Goal: Task Accomplishment & Management: Manage account settings

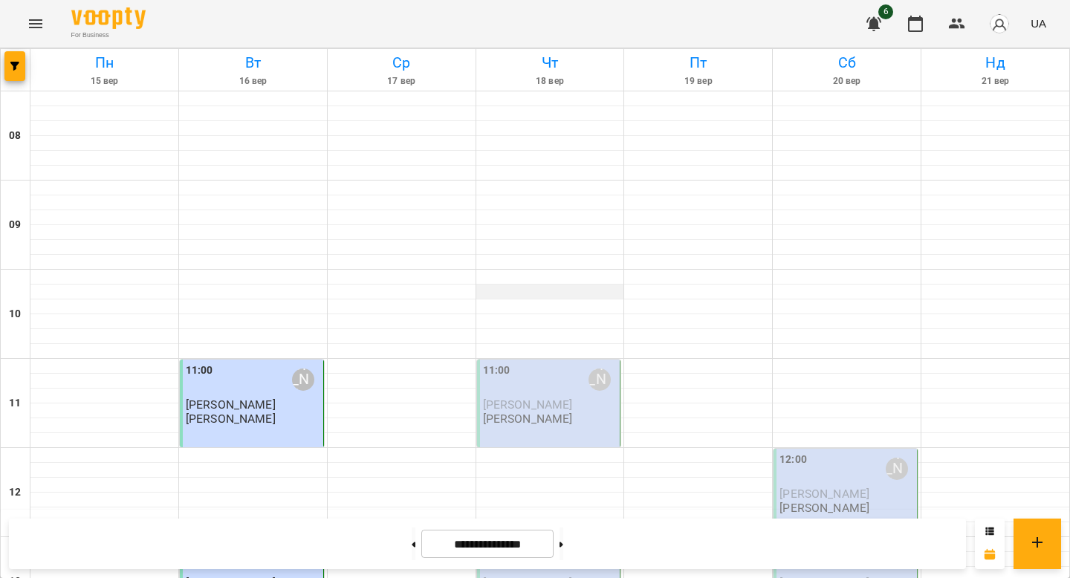
scroll to position [769, 0]
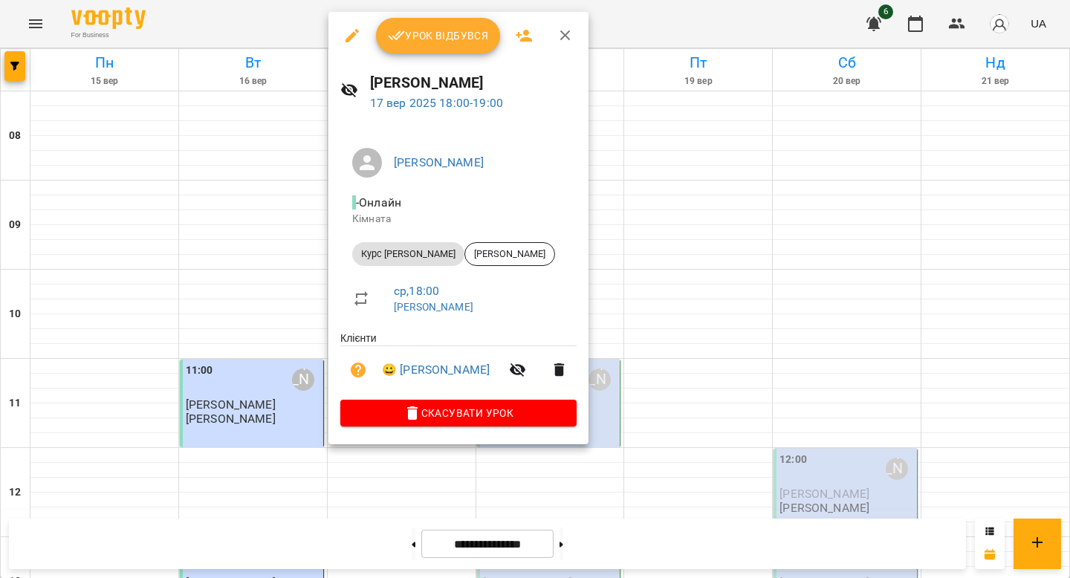
click at [464, 39] on span "Урок відбувся" at bounding box center [438, 36] width 101 height 18
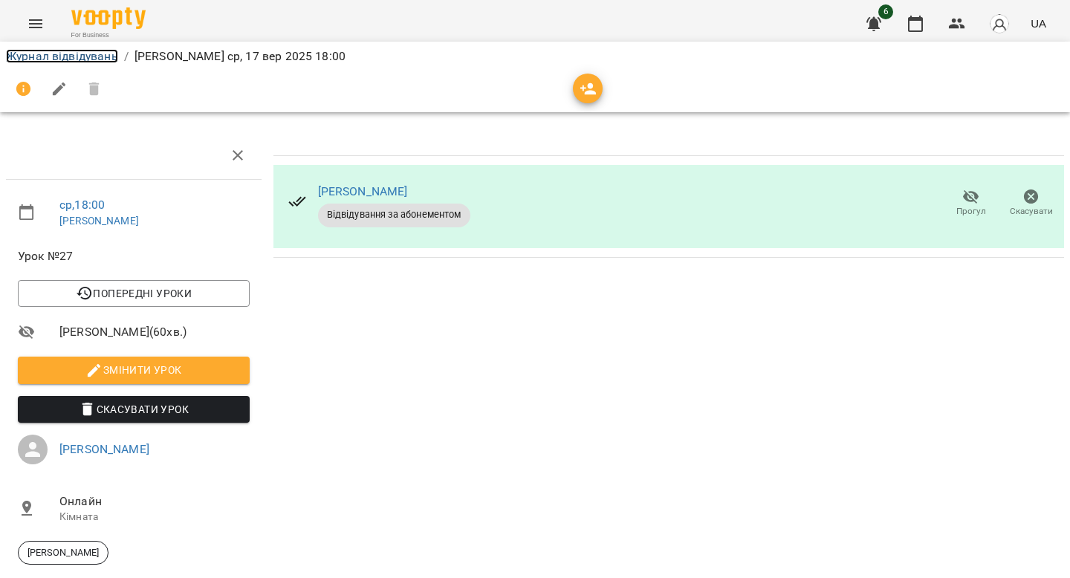
click at [61, 54] on link "Журнал відвідувань" at bounding box center [62, 56] width 112 height 14
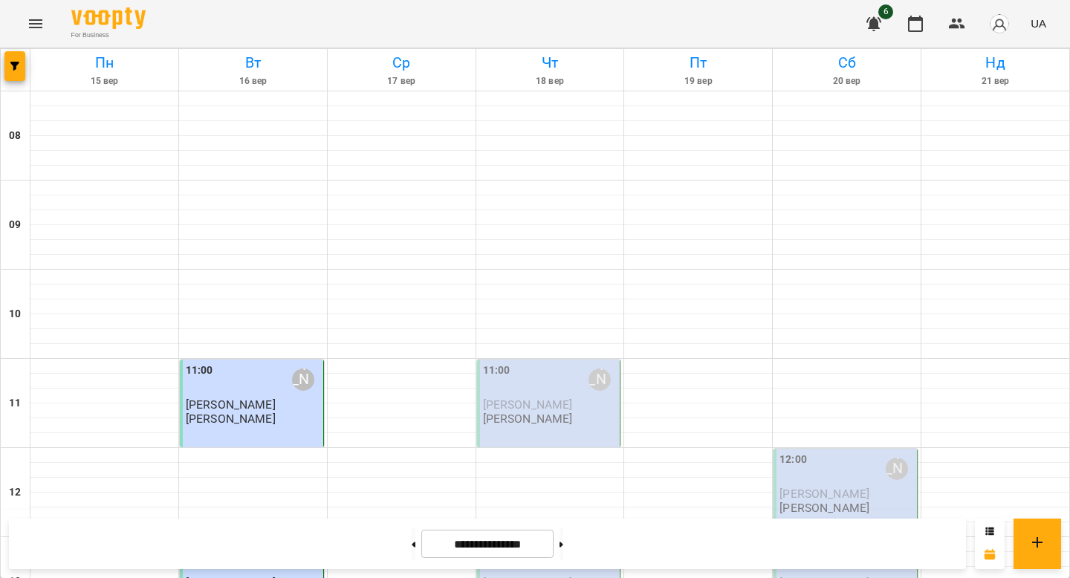
scroll to position [629, 0]
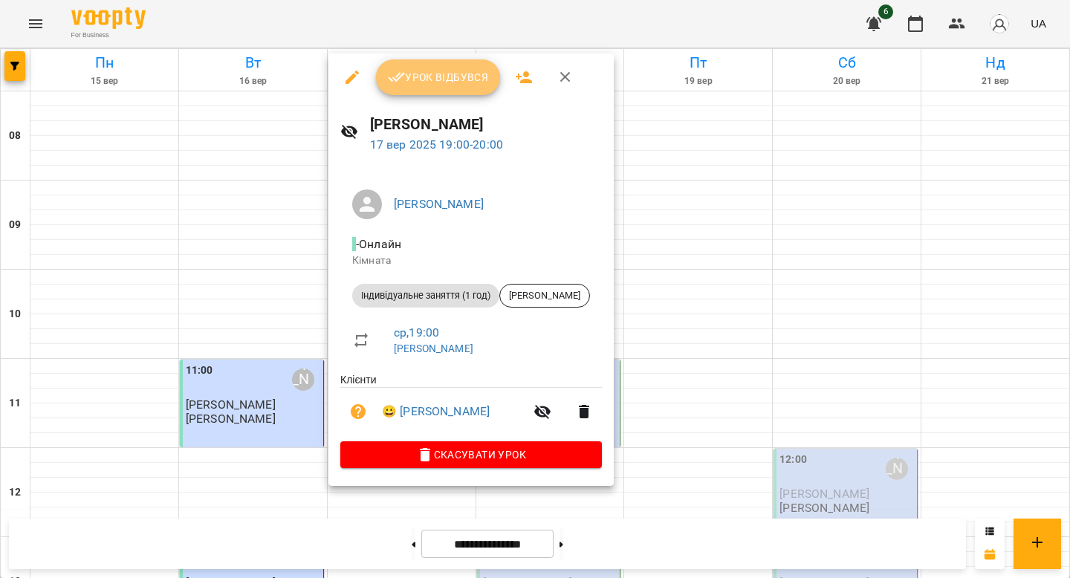
click at [422, 71] on span "Урок відбувся" at bounding box center [438, 77] width 101 height 18
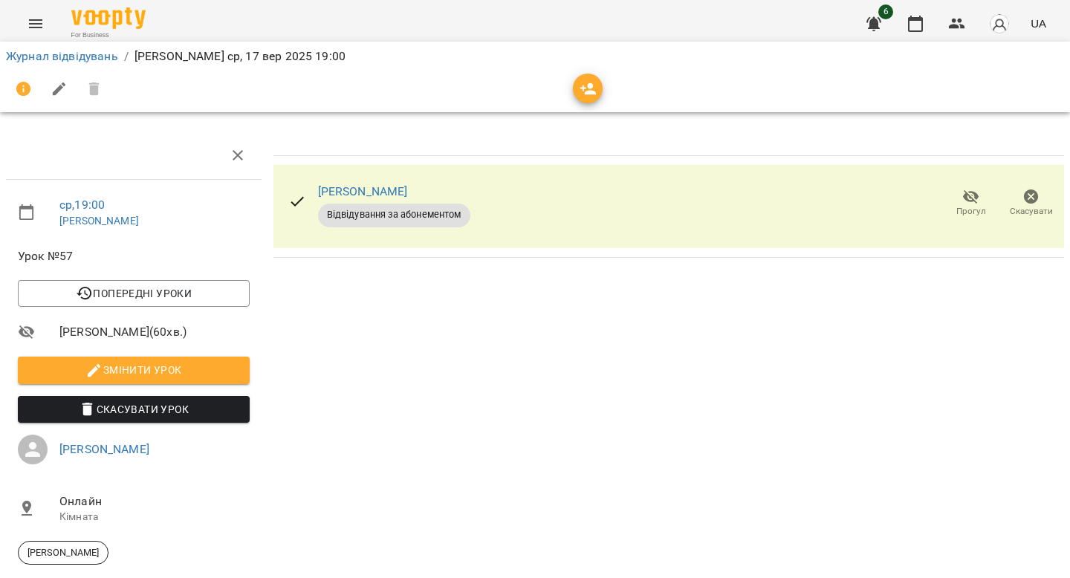
click at [109, 48] on li "Журнал відвідувань" at bounding box center [62, 57] width 112 height 18
click at [47, 55] on link "Журнал відвідувань" at bounding box center [62, 56] width 112 height 14
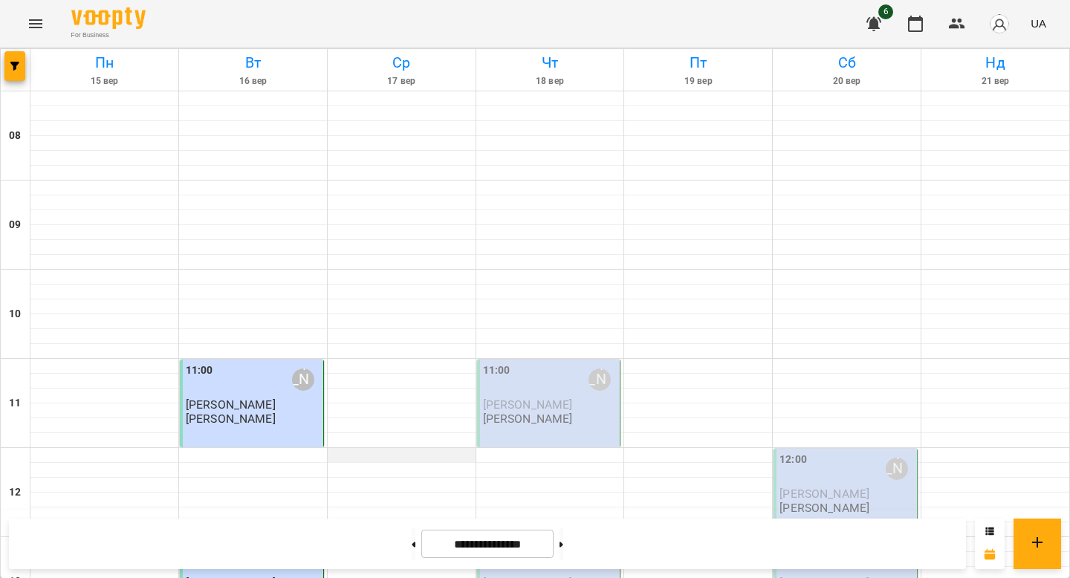
scroll to position [918, 0]
